Goal: Task Accomplishment & Management: Complete application form

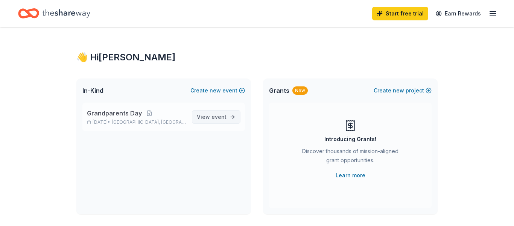
click at [221, 113] on span "event" at bounding box center [219, 116] width 15 height 6
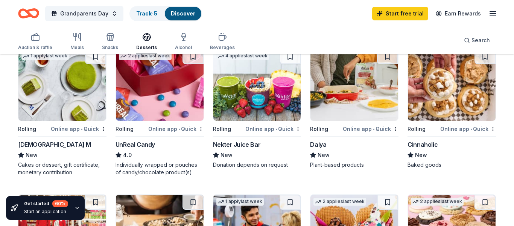
scroll to position [223, 0]
click at [455, 109] on img at bounding box center [452, 85] width 88 height 72
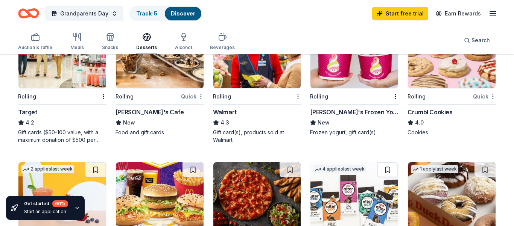
scroll to position [400, 0]
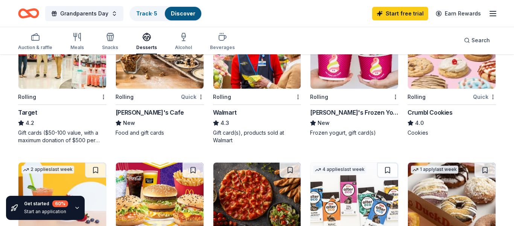
click at [455, 75] on img at bounding box center [452, 53] width 88 height 72
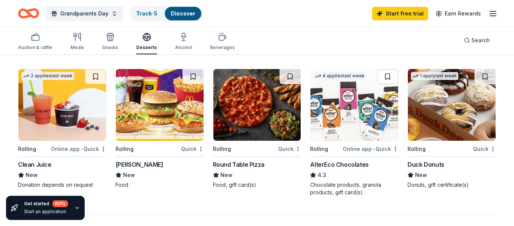
scroll to position [494, 0]
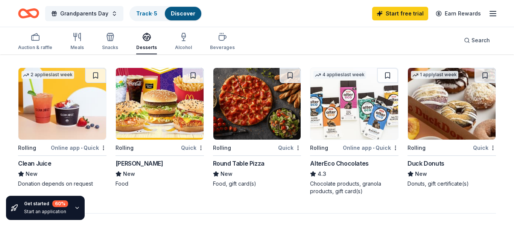
click at [439, 128] on img at bounding box center [452, 104] width 88 height 72
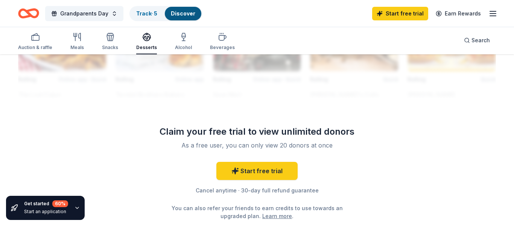
scroll to position [0, 0]
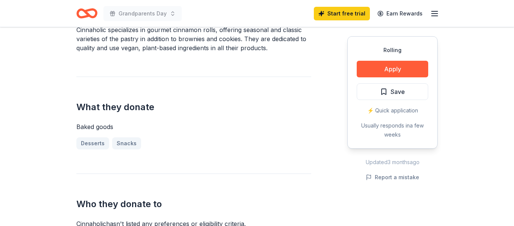
scroll to position [263, 0]
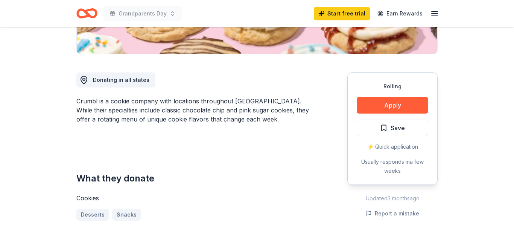
scroll to position [176, 0]
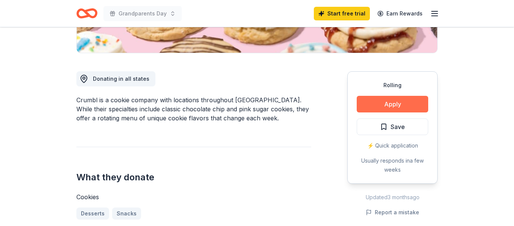
click at [393, 100] on button "Apply" at bounding box center [393, 104] width 72 height 17
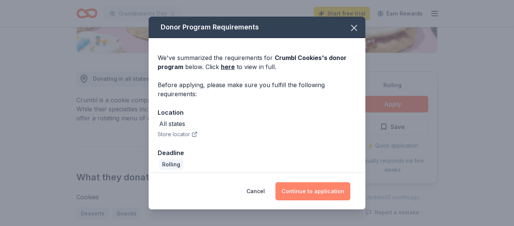
click at [325, 188] on button "Continue to application" at bounding box center [313, 191] width 75 height 18
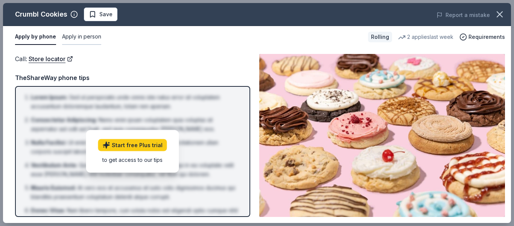
click at [85, 36] on button "Apply in person" at bounding box center [81, 37] width 39 height 16
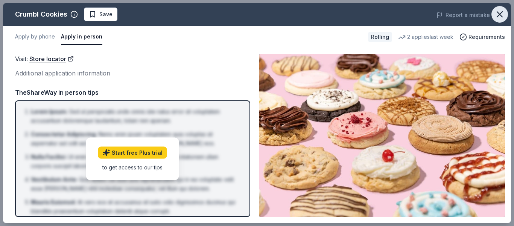
click at [501, 11] on icon "button" at bounding box center [500, 14] width 11 height 11
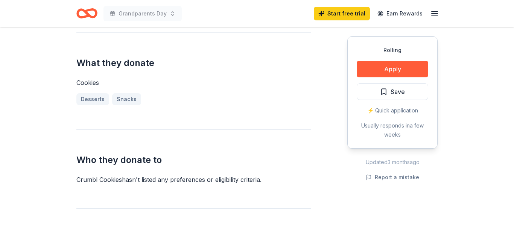
scroll to position [288, 0]
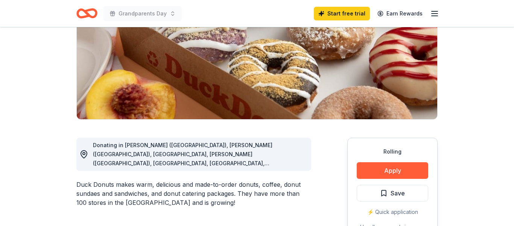
scroll to position [141, 0]
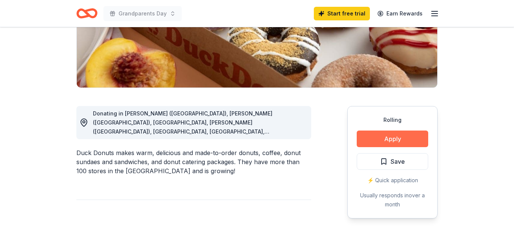
click at [383, 143] on button "Apply" at bounding box center [393, 138] width 72 height 17
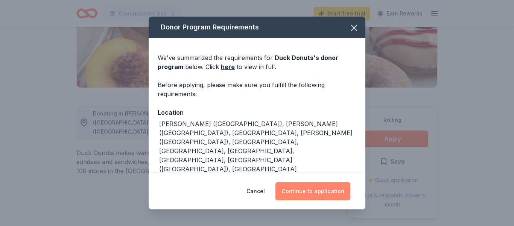
click at [320, 189] on button "Continue to application" at bounding box center [313, 191] width 75 height 18
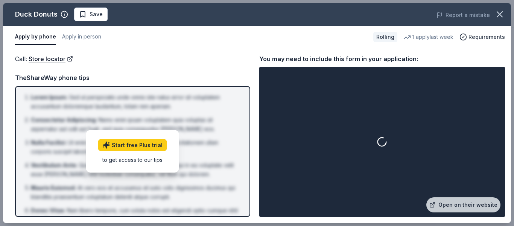
click at [320, 189] on div at bounding box center [382, 141] width 243 height 147
click at [457, 205] on link "Open on their website" at bounding box center [464, 204] width 74 height 15
